Goal: Task Accomplishment & Management: Use online tool/utility

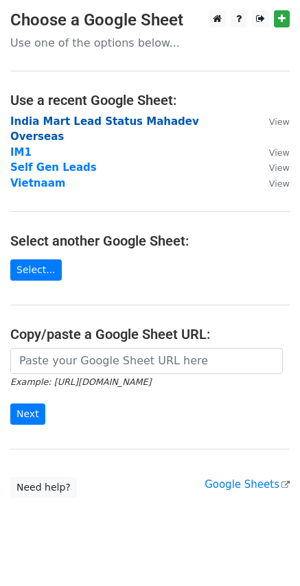
click at [98, 115] on strong "India Mart Lead Status Mahadev Overseas" at bounding box center [104, 129] width 189 height 28
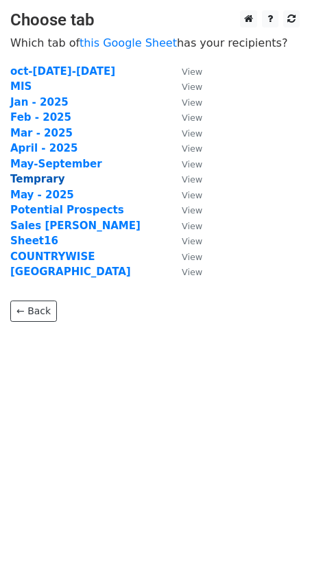
click at [29, 185] on strong "Temprary" at bounding box center [37, 179] width 54 height 12
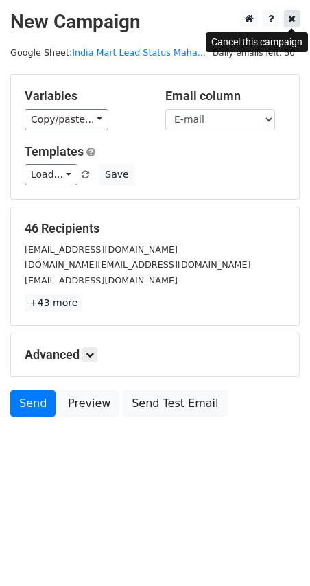
click at [291, 25] on link at bounding box center [292, 18] width 16 height 17
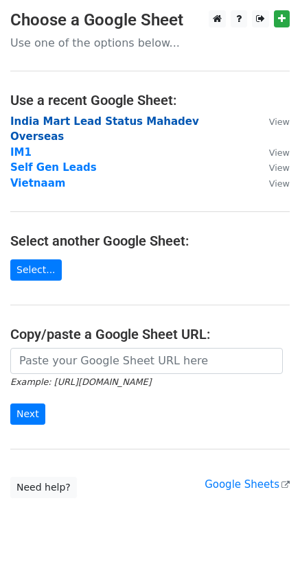
click at [19, 122] on strong "India Mart Lead Status Mahadev Overseas" at bounding box center [104, 129] width 189 height 28
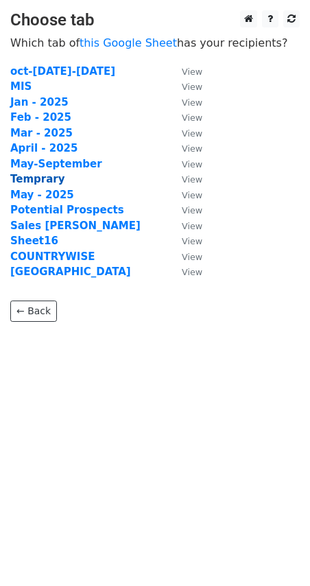
click at [38, 181] on strong "Temprary" at bounding box center [37, 179] width 54 height 12
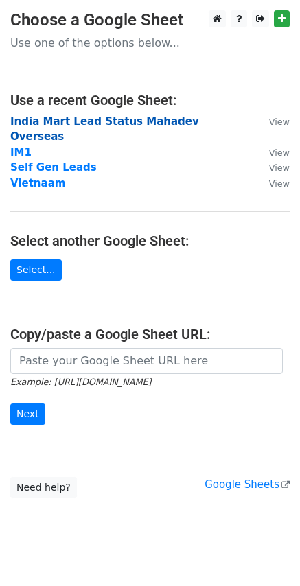
click at [51, 123] on strong "India Mart Lead Status Mahadev Overseas" at bounding box center [104, 129] width 189 height 28
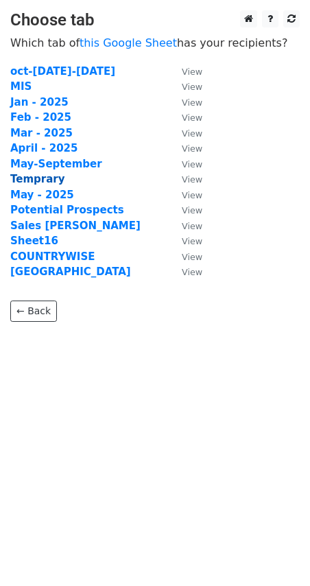
click at [34, 177] on strong "Temprary" at bounding box center [37, 179] width 54 height 12
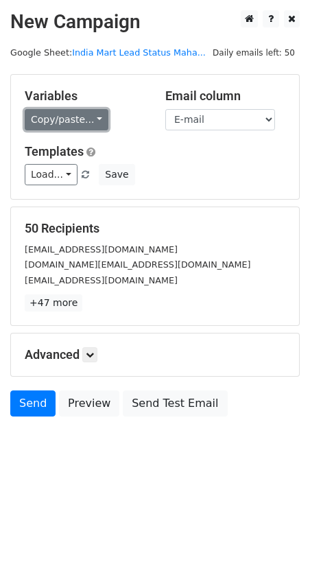
click at [39, 115] on link "Copy/paste..." at bounding box center [67, 119] width 84 height 21
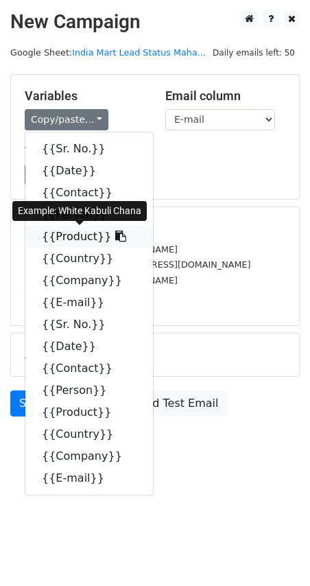
click at [58, 238] on link "{{Product}}" at bounding box center [89, 237] width 128 height 22
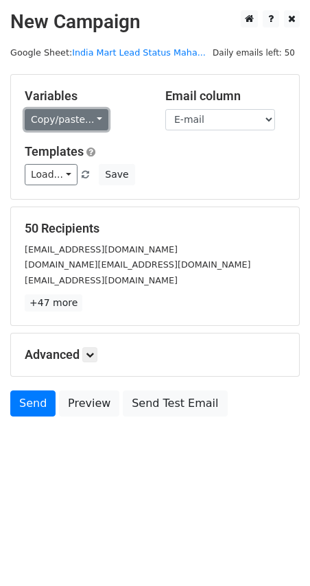
click at [44, 119] on link "Copy/paste..." at bounding box center [67, 119] width 84 height 21
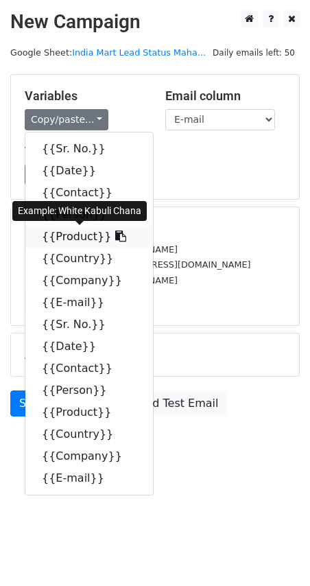
click at [62, 237] on link "{{Product}}" at bounding box center [89, 237] width 128 height 22
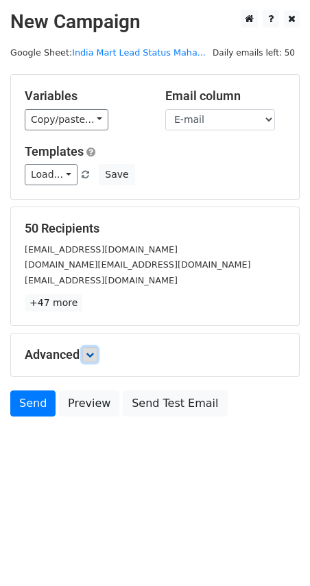
click at [95, 360] on link at bounding box center [89, 354] width 15 height 15
